Goal: Information Seeking & Learning: Check status

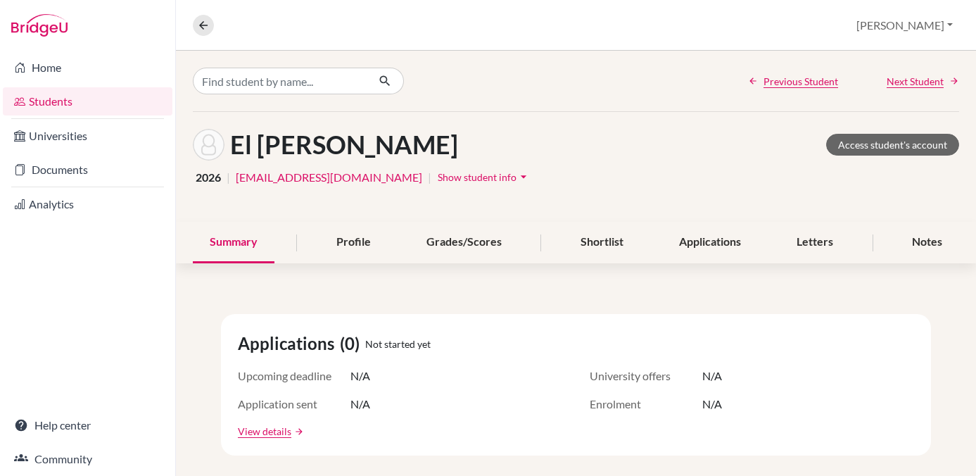
click at [49, 100] on link "Students" at bounding box center [88, 101] width 170 height 28
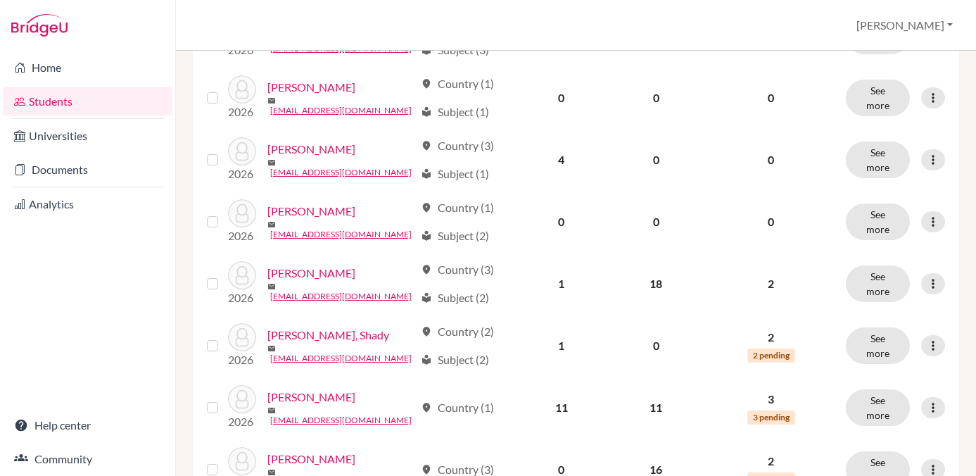
scroll to position [1052, 0]
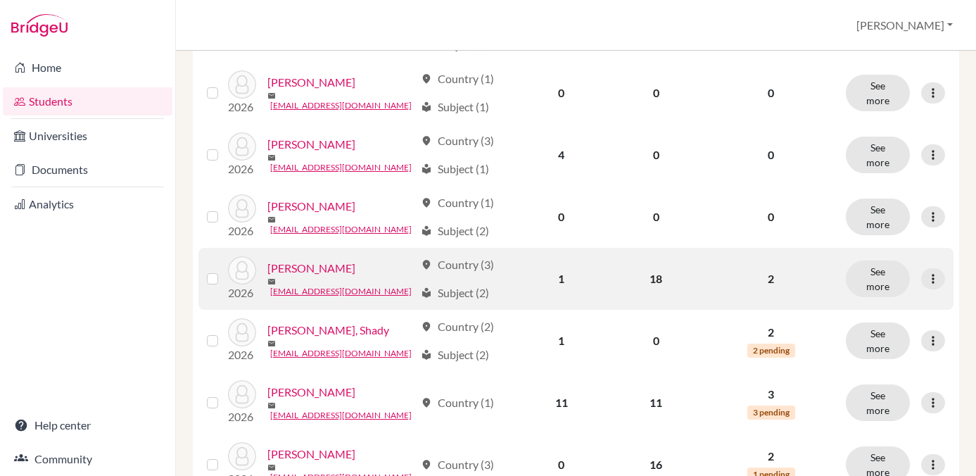
click at [296, 266] on link "[PERSON_NAME]" at bounding box center [311, 268] width 88 height 17
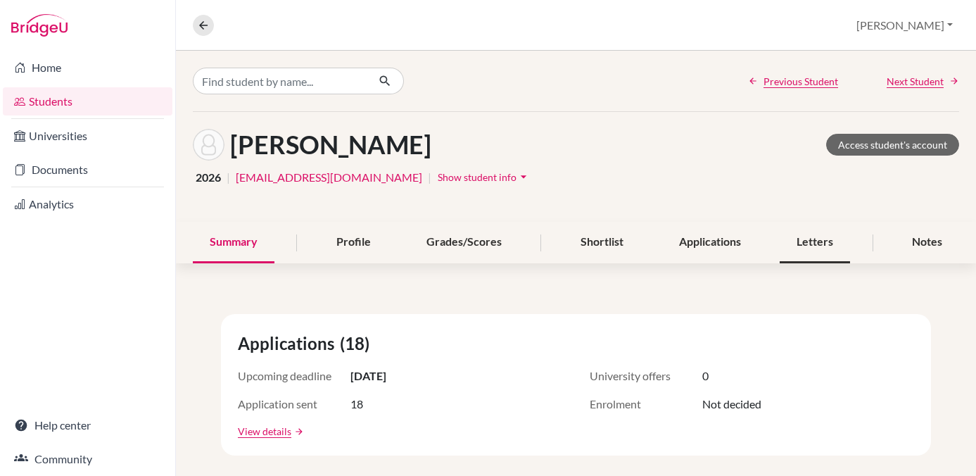
click at [804, 240] on div "Letters" at bounding box center [815, 243] width 70 height 42
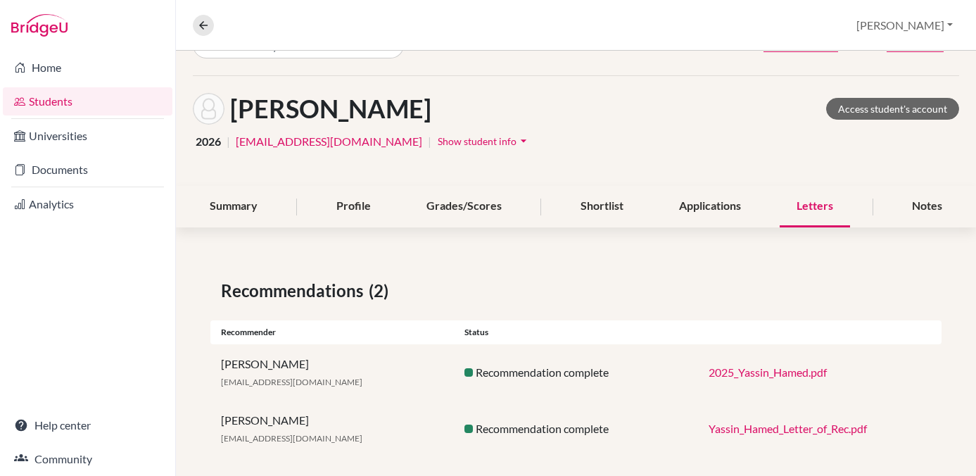
scroll to position [51, 0]
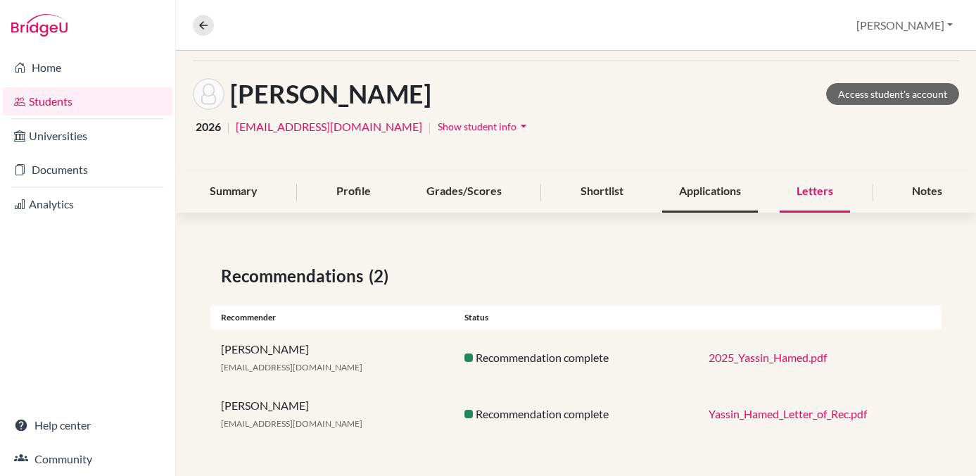
click at [697, 188] on div "Applications" at bounding box center [710, 192] width 96 height 42
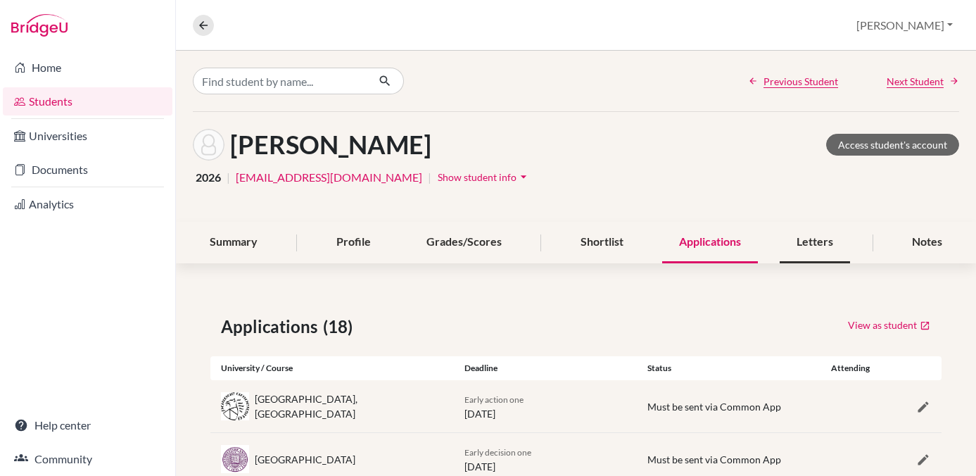
click at [810, 246] on div "Letters" at bounding box center [815, 243] width 70 height 42
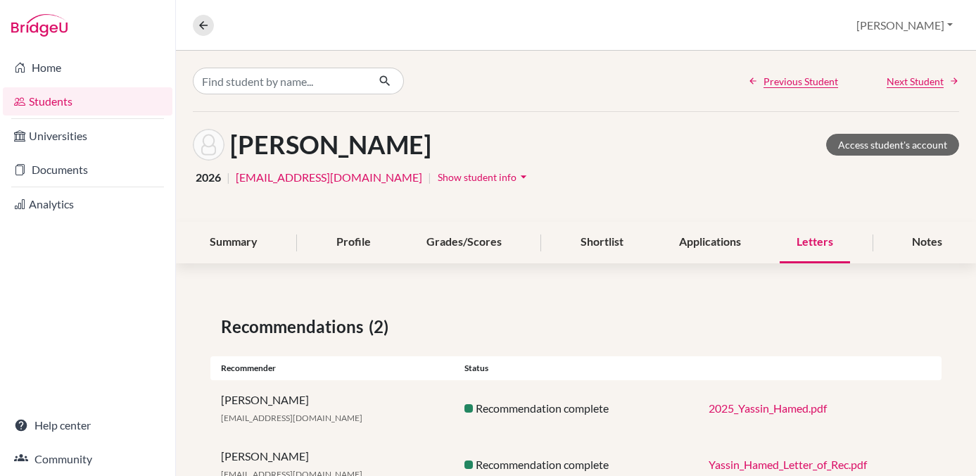
scroll to position [51, 0]
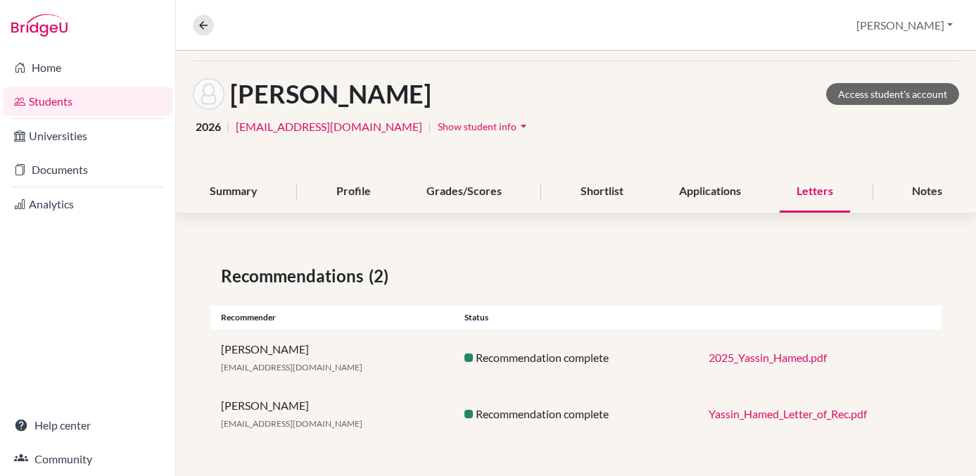
click at [762, 414] on link "Yassin_Hamed_Letter_of_Rec.pdf" at bounding box center [788, 413] width 158 height 13
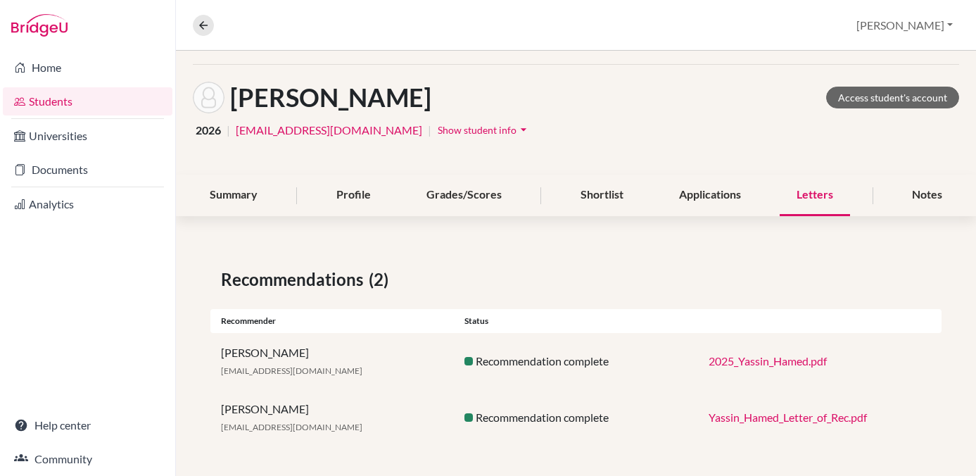
click at [769, 360] on link "2025_Yassin_Hamed.pdf" at bounding box center [768, 360] width 118 height 13
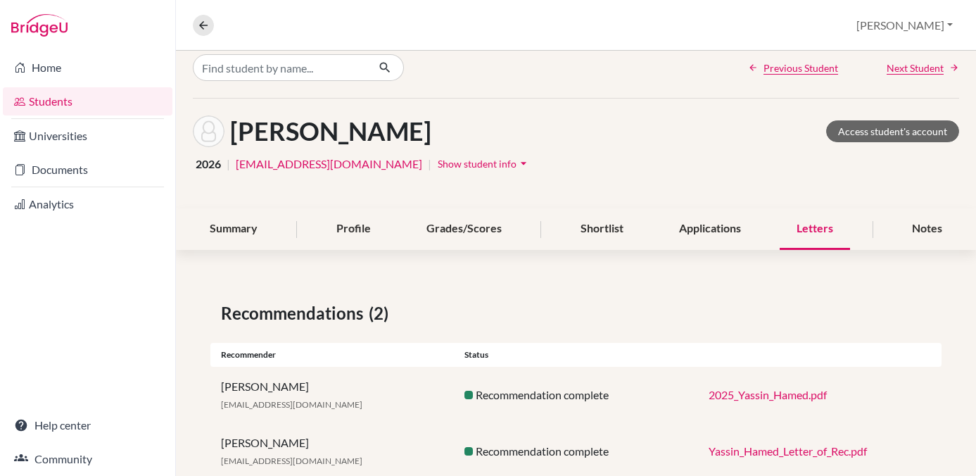
scroll to position [51, 0]
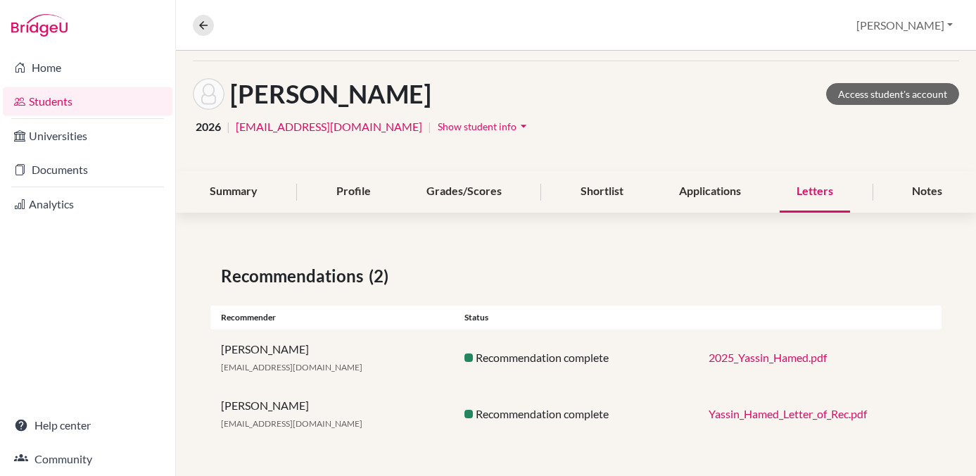
click at [832, 414] on link "Yassin_Hamed_Letter_of_Rec.pdf" at bounding box center [788, 413] width 158 height 13
click at [739, 357] on link "2025_Yassin_Hamed.pdf" at bounding box center [768, 356] width 118 height 13
click at [777, 411] on link "Yassin_Hamed_Letter_of_Rec.pdf" at bounding box center [788, 413] width 158 height 13
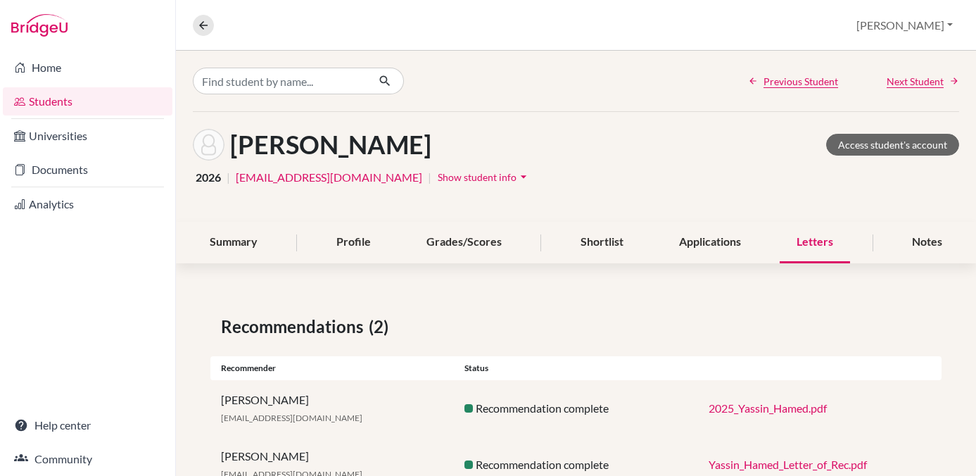
click at [51, 97] on link "Students" at bounding box center [88, 101] width 170 height 28
